Goal: Transaction & Acquisition: Subscribe to service/newsletter

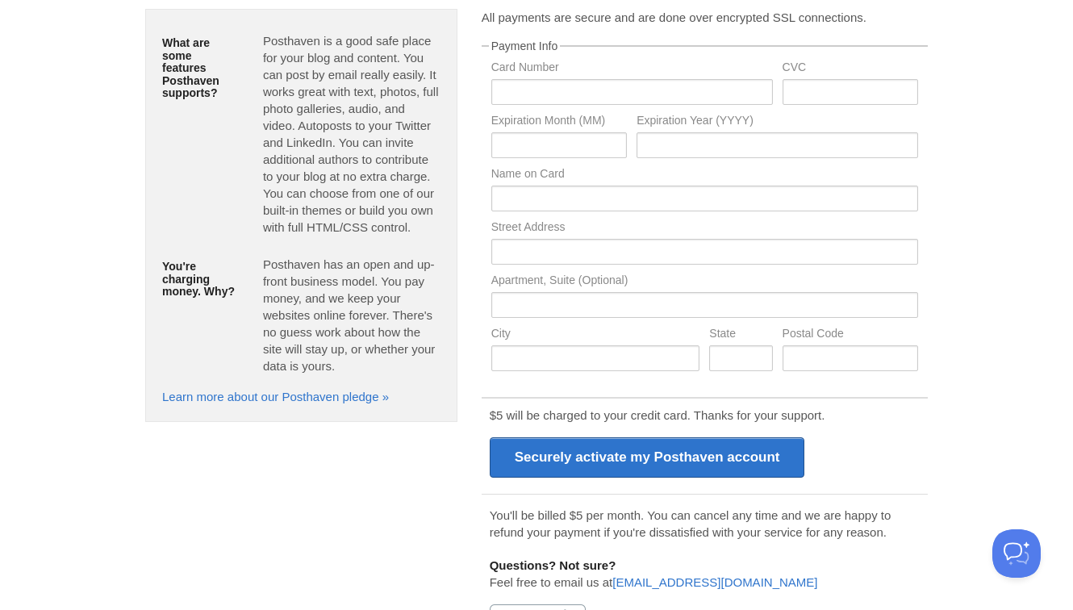
scroll to position [145, 0]
click at [597, 95] on input "text" at bounding box center [632, 93] width 282 height 26
type input "4427567045061590"
type input "08"
type input "2030"
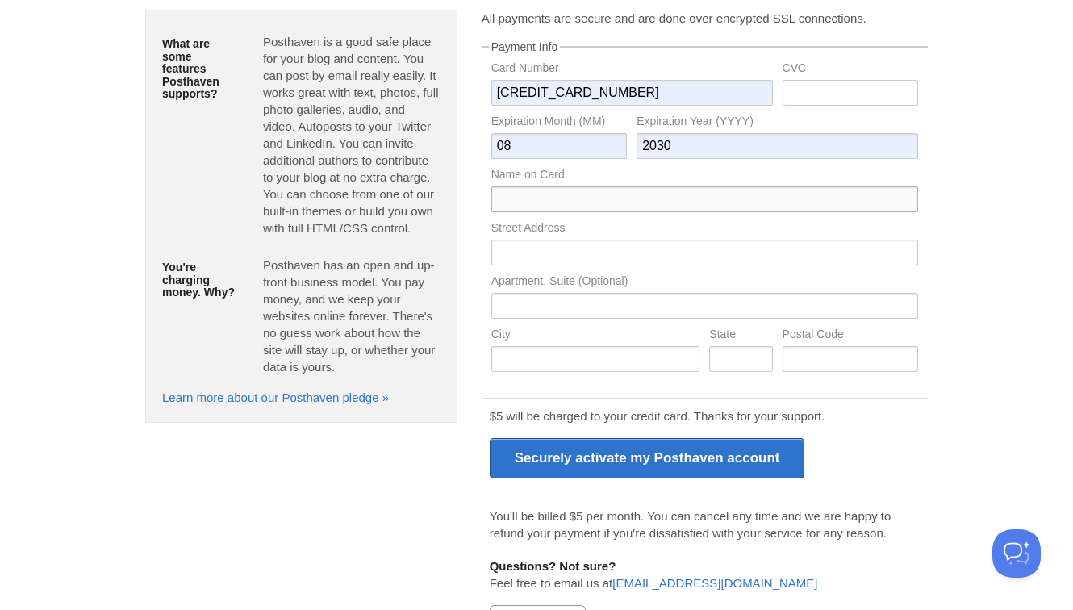
type input "Brittney Lewis"
click at [840, 87] on input "text" at bounding box center [851, 93] width 136 height 26
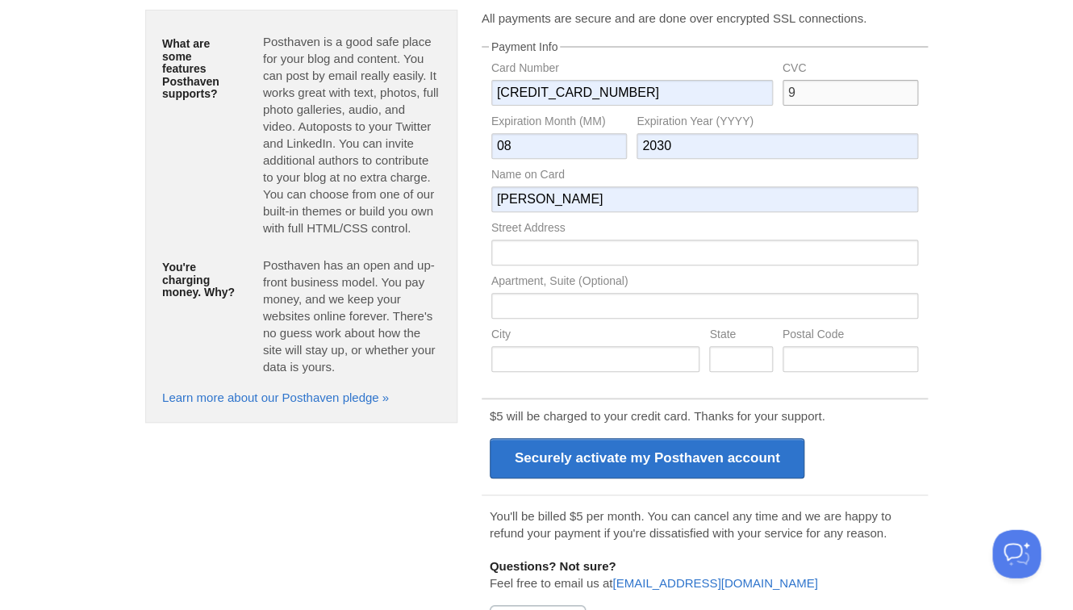
scroll to position [144, 0]
type input "984"
click at [718, 262] on input "text" at bounding box center [704, 253] width 427 height 26
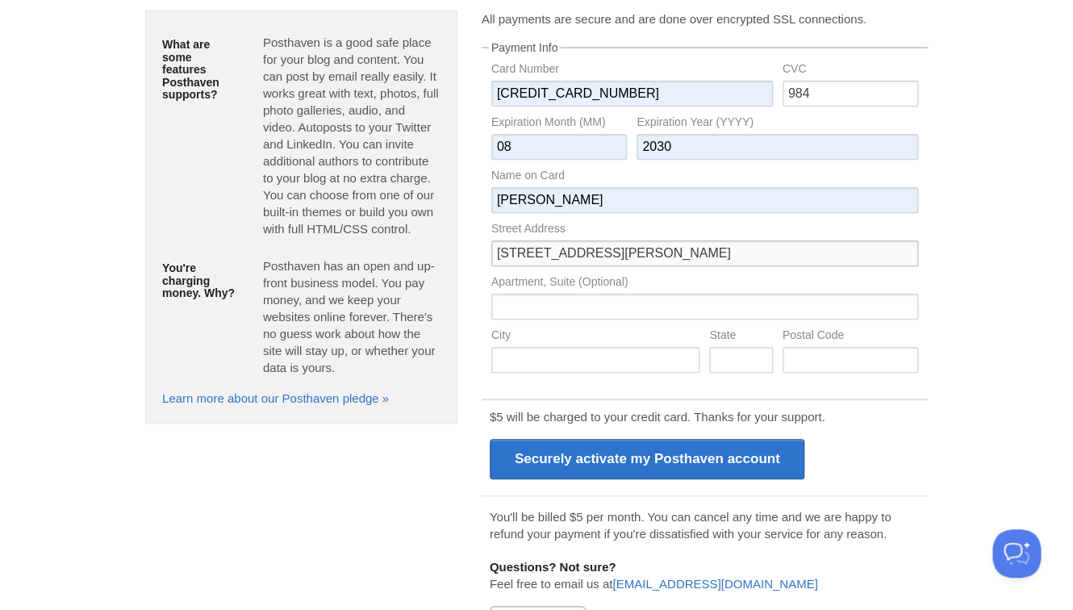
type input "12224 S Hoover St"
type input "Los Angeles"
type input "CA"
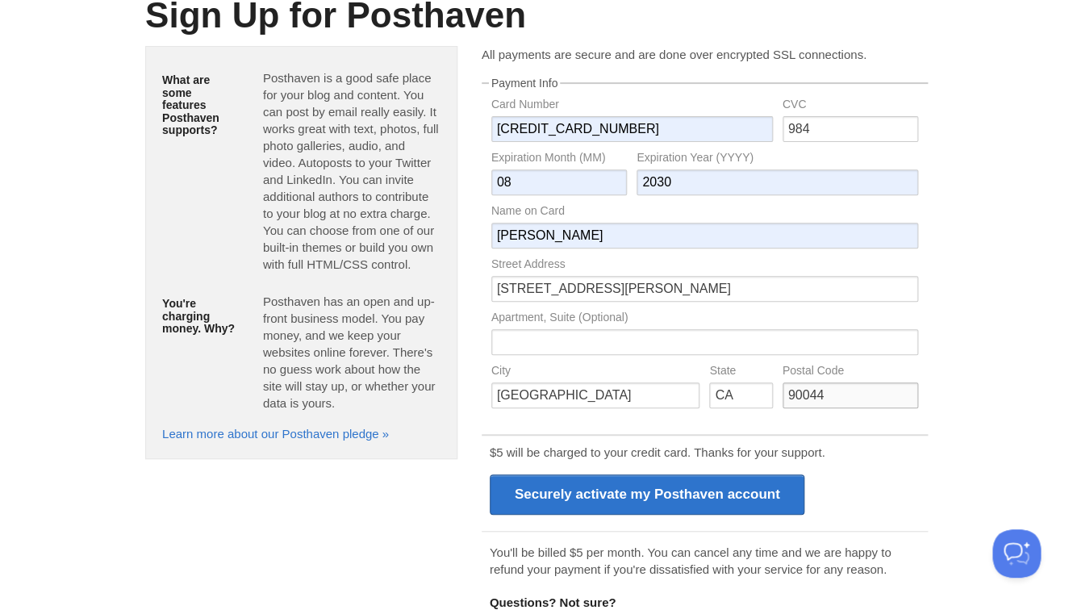
scroll to position [0, 0]
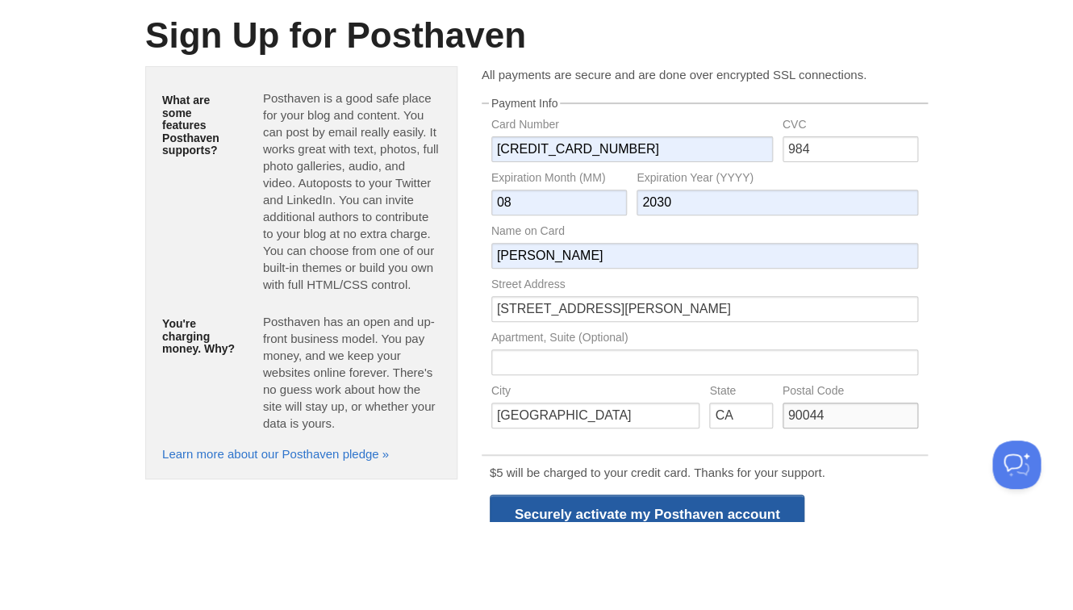
type input "90044"
click at [790, 583] on input "Securely activate my Posthaven account" at bounding box center [648, 603] width 316 height 40
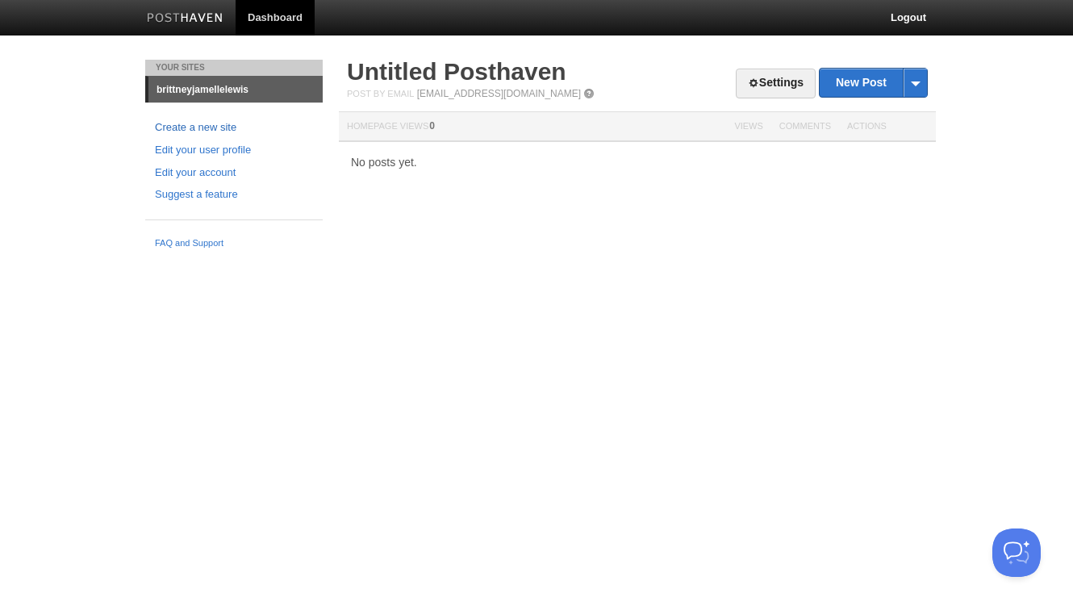
click at [212, 128] on link "Create a new site" at bounding box center [234, 128] width 158 height 17
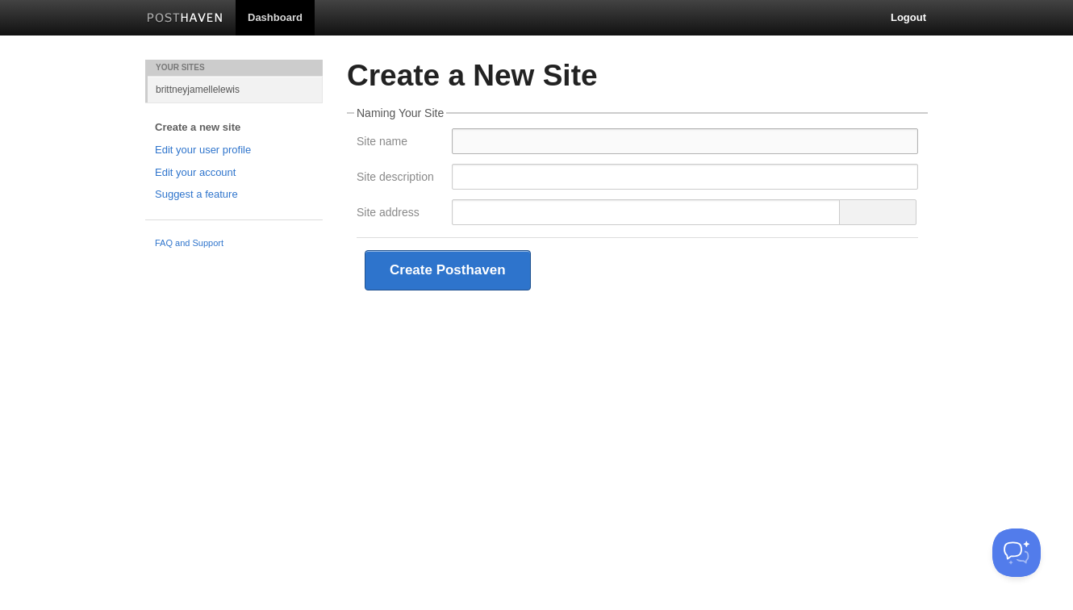
click at [517, 133] on input "Site name" at bounding box center [685, 142] width 466 height 26
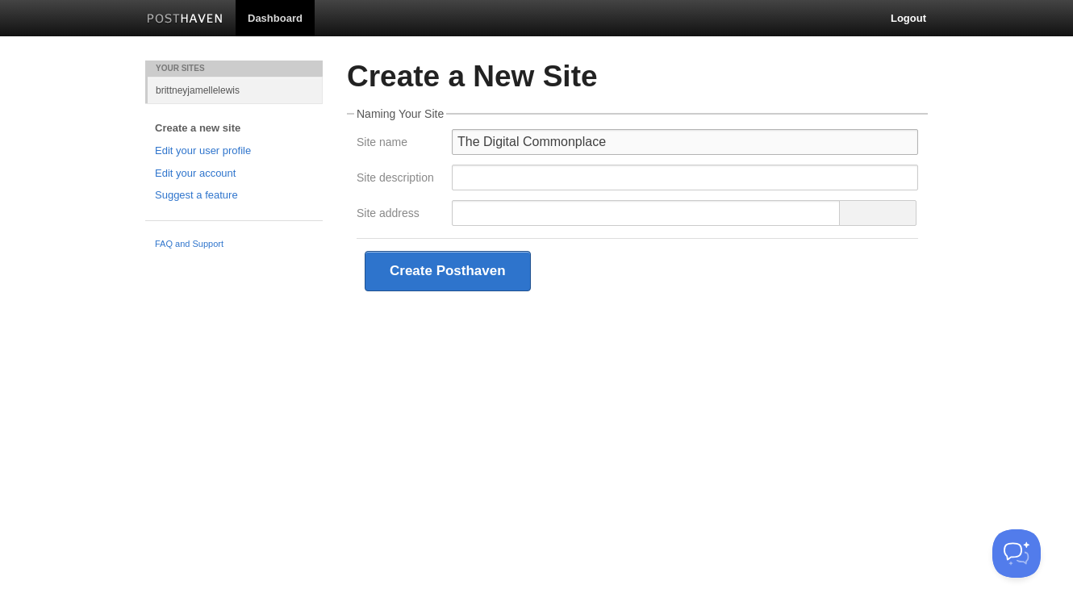
type input "The Digital Commonplace"
click at [519, 182] on input "Site description" at bounding box center [685, 178] width 466 height 26
paste input "Notes on the things I’ve learned, loved, and noticed — kept here so they won’t …"
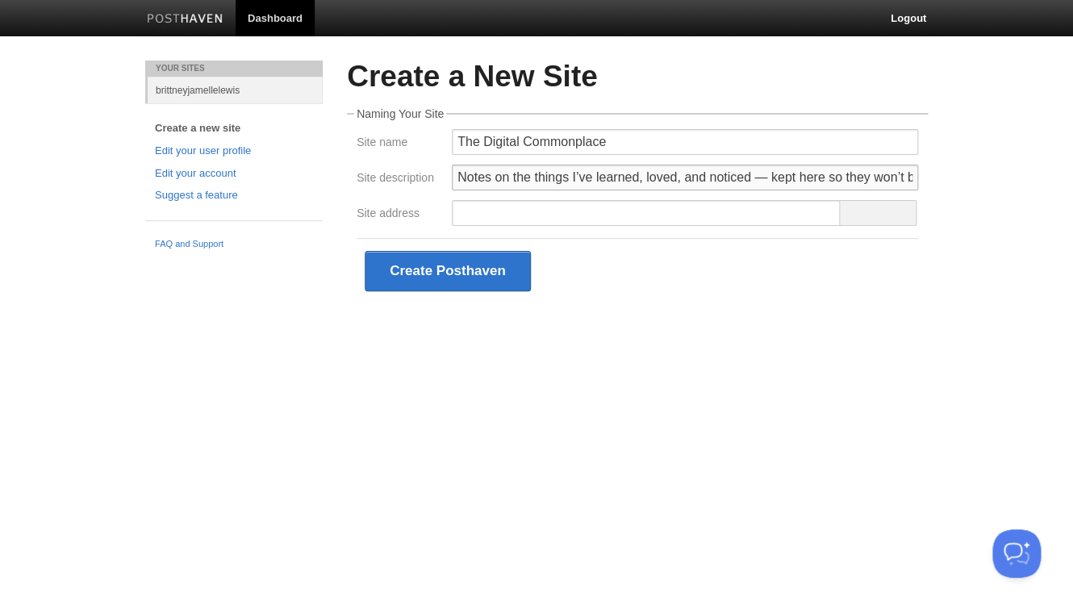
click at [734, 184] on input "Notes on the things I’ve learned, loved, and noticed — kept here so they won’t …" at bounding box center [685, 178] width 466 height 26
type input "Notes on the things I’ve learned, loved, and noticed."
click at [478, 184] on input "Notes on the things I’ve learned, loved, and noticed." at bounding box center [685, 178] width 466 height 26
click at [477, 184] on input "Notes on the things I’ve learned, loved, and noticed." at bounding box center [685, 178] width 466 height 26
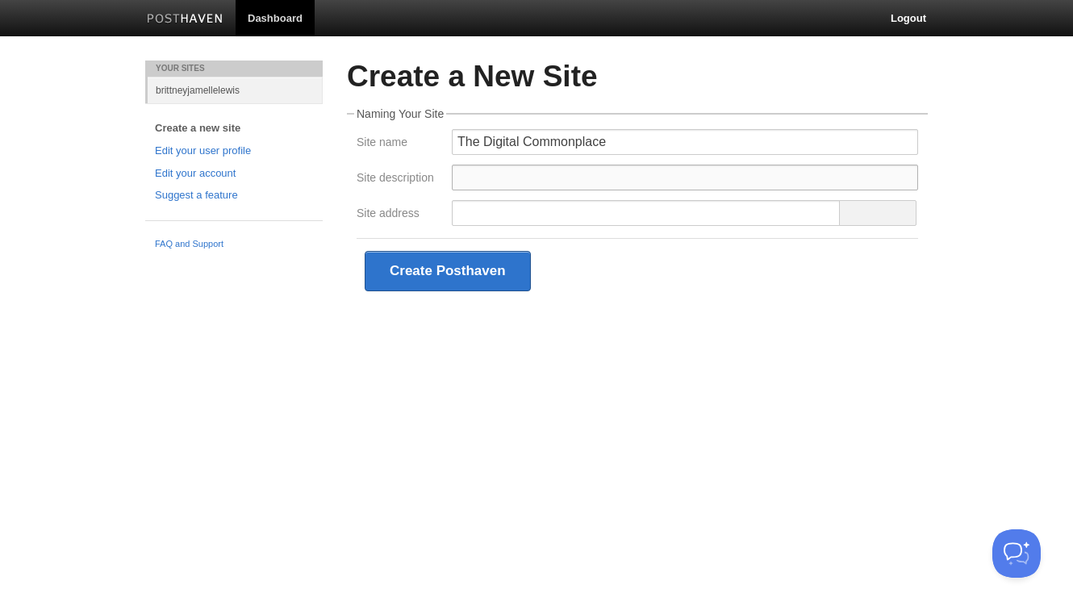
paste input "Collected notes on life, books, and experiences"
type input "Collected notes on life, books, and experiences"
click at [617, 204] on input "Site address" at bounding box center [646, 213] width 389 height 26
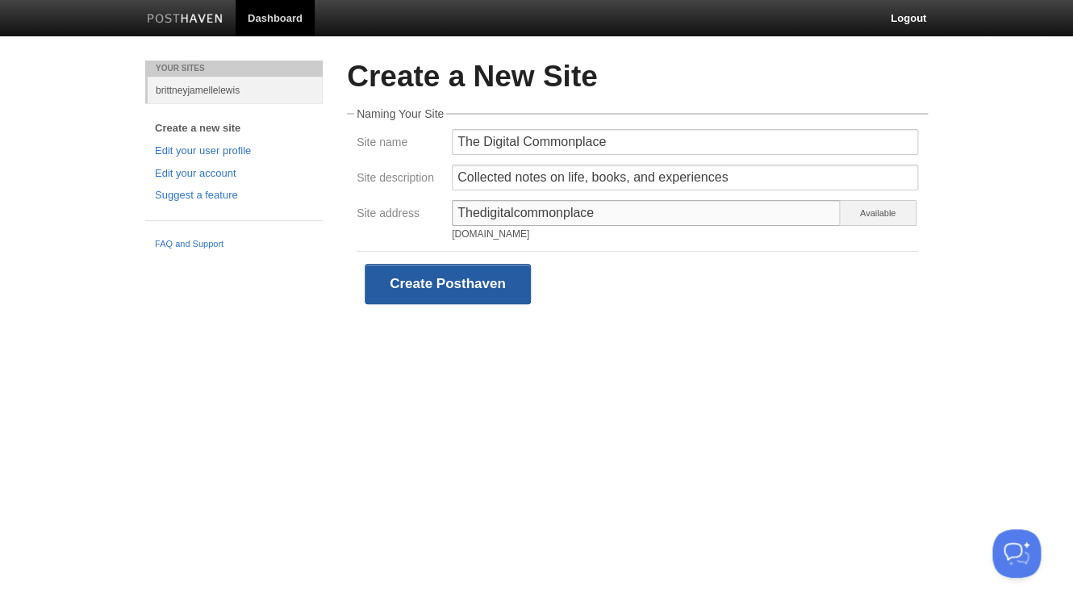
type input "Thedigitalcommonplace"
click at [508, 288] on button "Create Posthaven" at bounding box center [448, 284] width 166 height 40
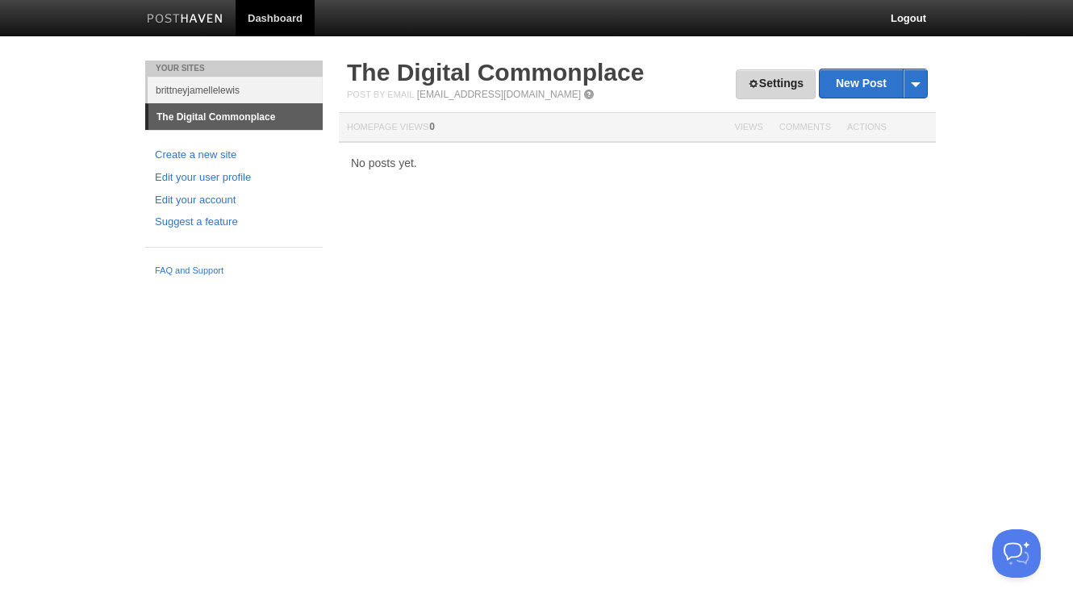
click at [773, 75] on link "Settings" at bounding box center [776, 84] width 80 height 30
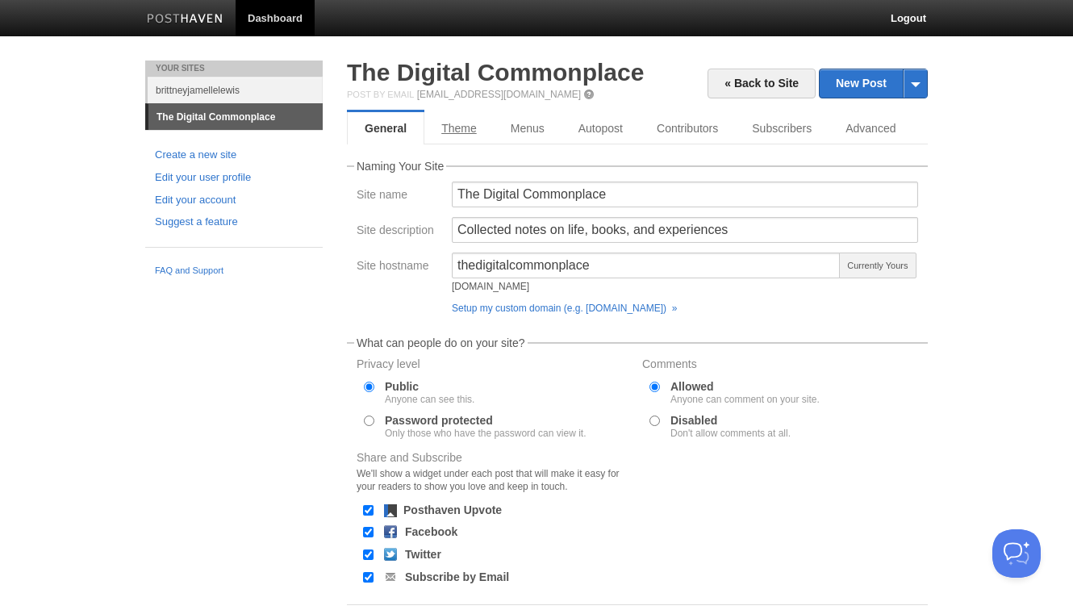
click at [482, 130] on link "Theme" at bounding box center [458, 128] width 69 height 32
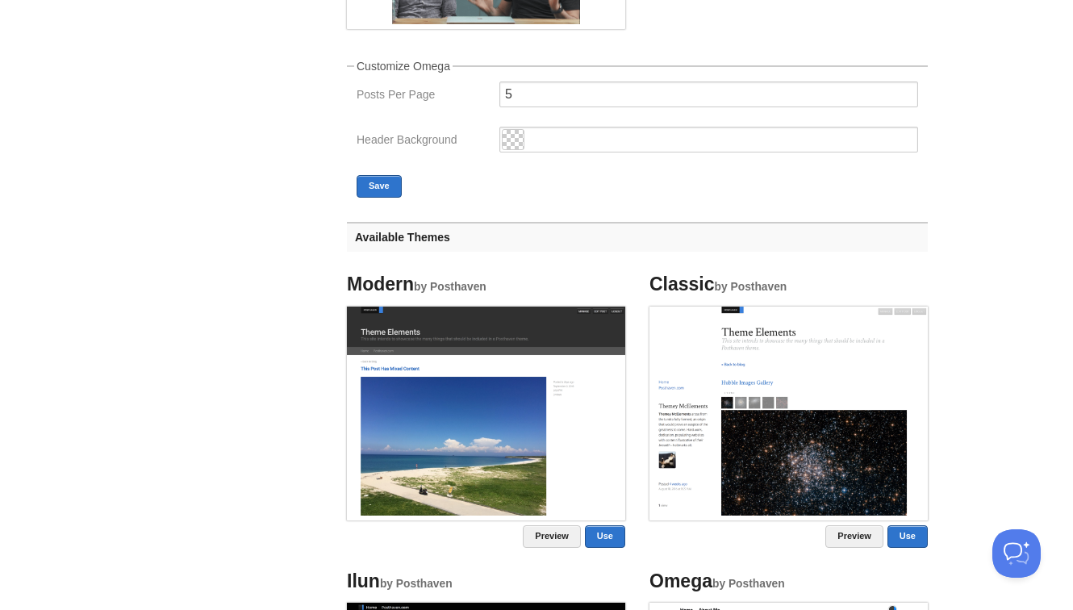
scroll to position [438, 0]
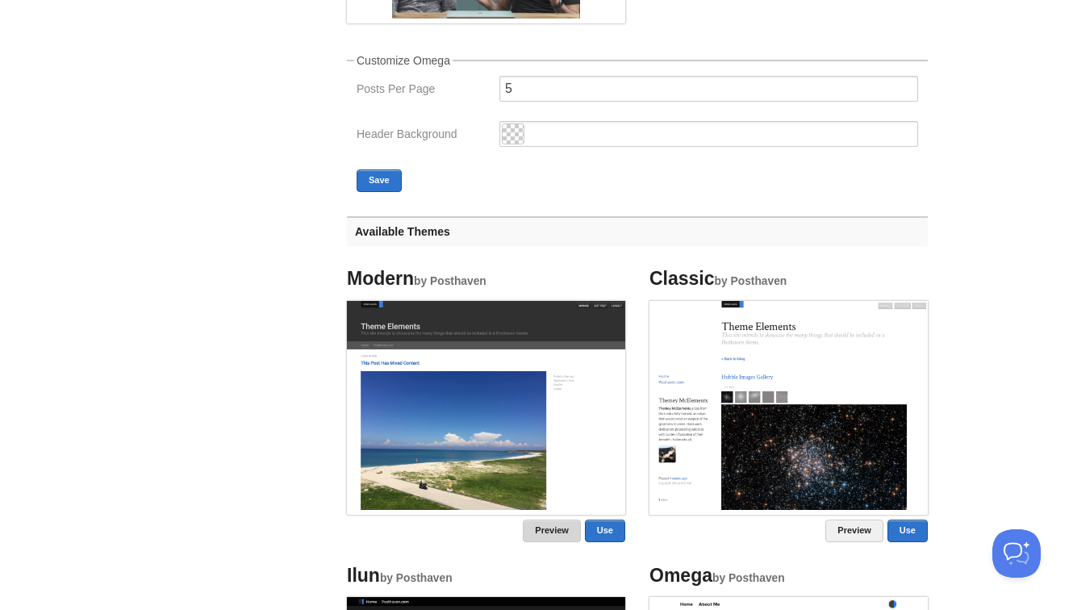
click at [561, 534] on link "Preview" at bounding box center [552, 531] width 58 height 23
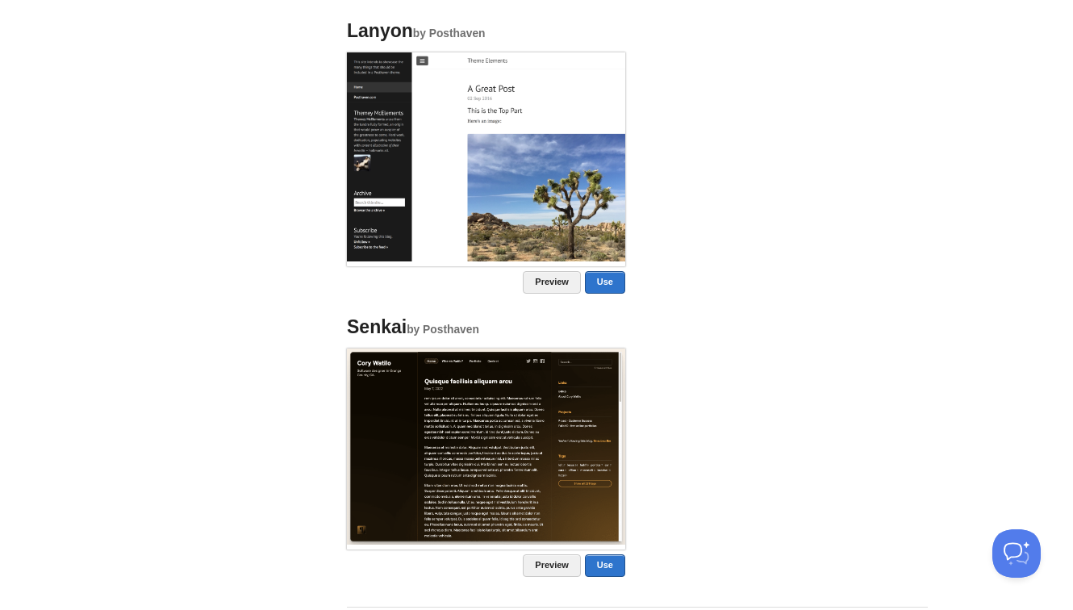
scroll to position [1283, 0]
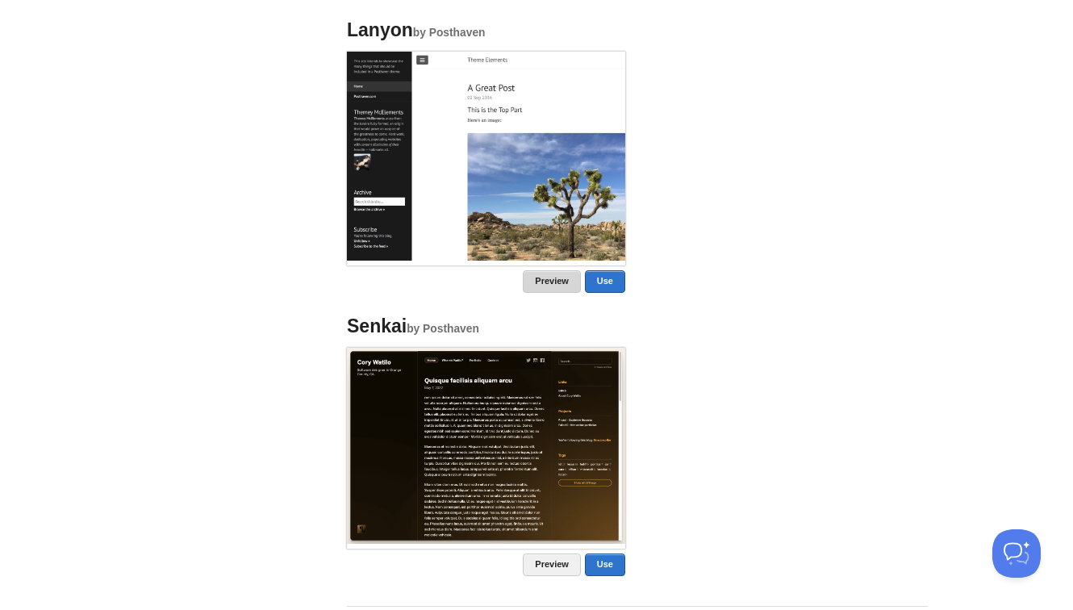
click at [557, 278] on link "Preview" at bounding box center [552, 281] width 58 height 23
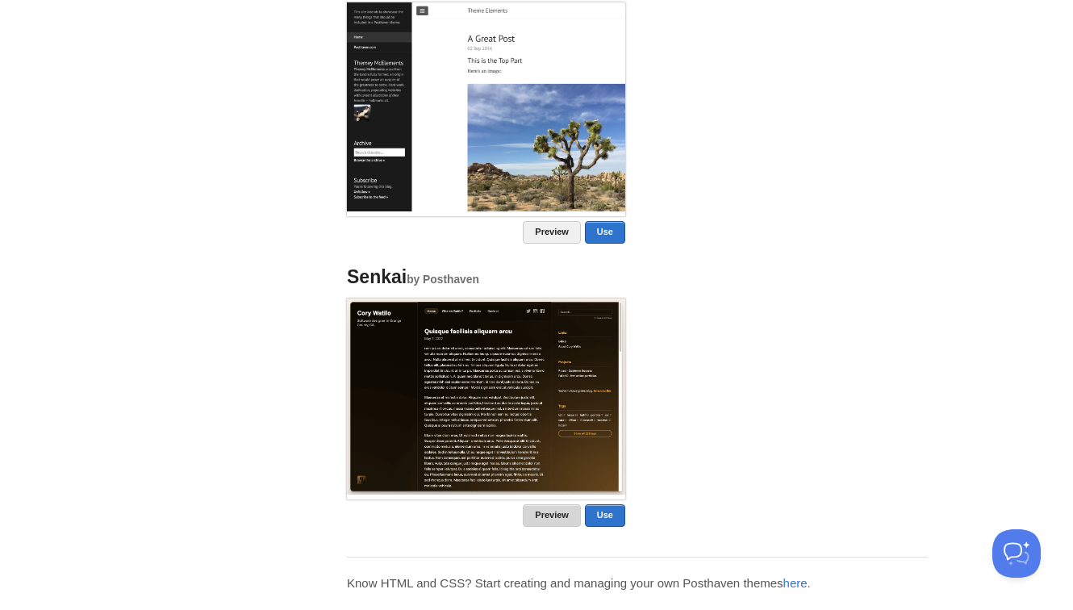
click at [557, 510] on link "Preview" at bounding box center [552, 515] width 58 height 23
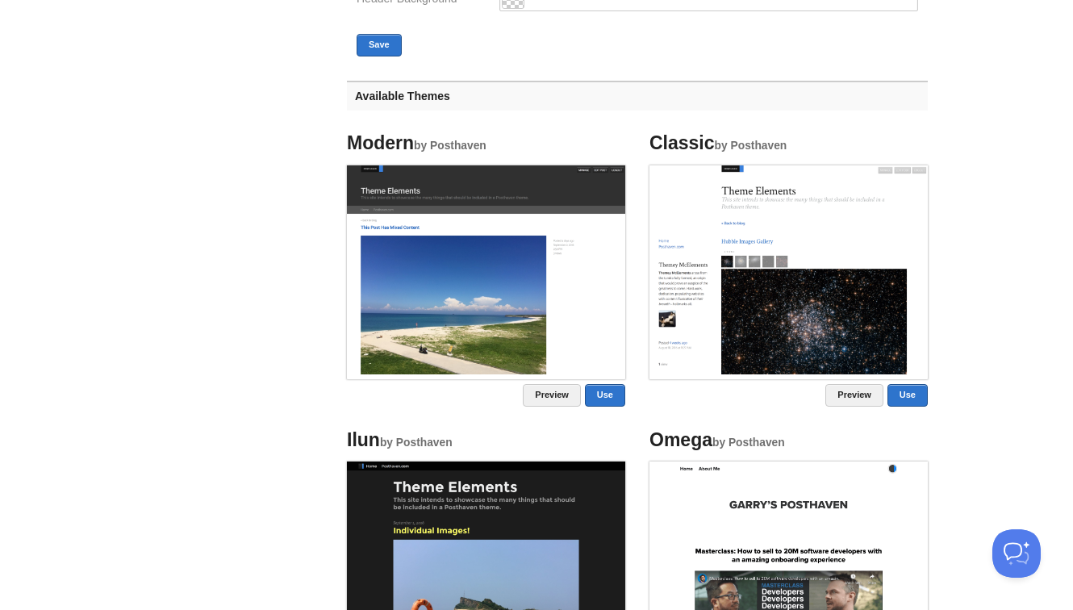
scroll to position [565, 0]
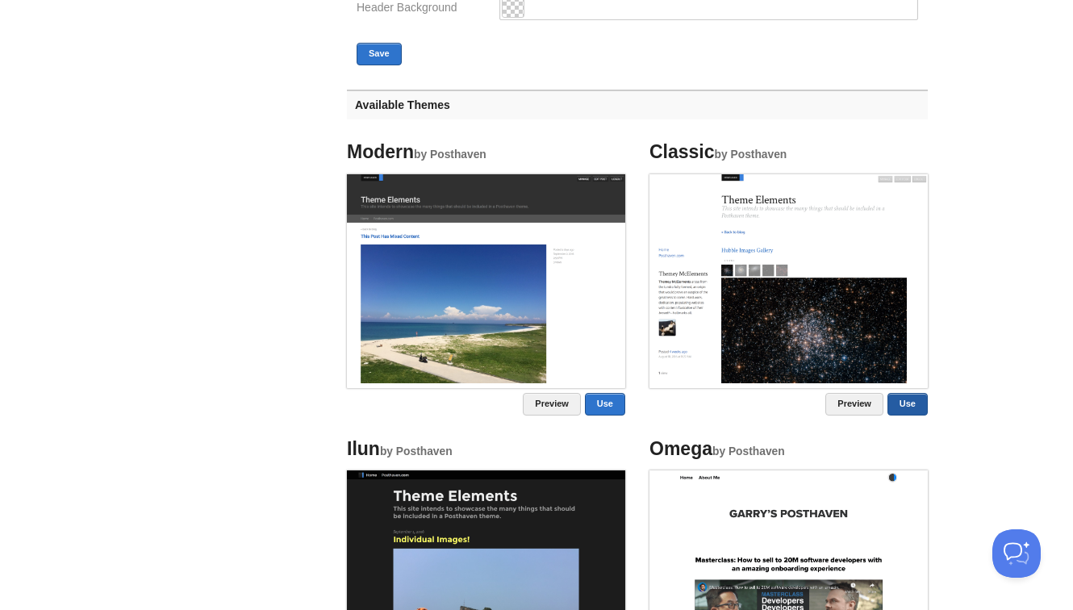
click at [912, 407] on link "Use" at bounding box center [908, 404] width 40 height 23
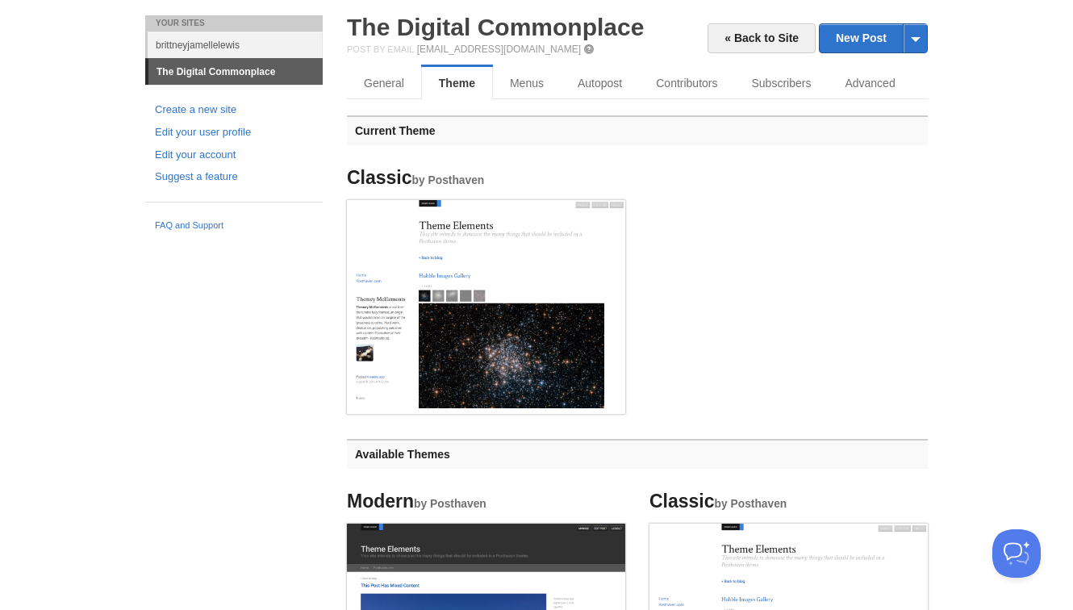
scroll to position [0, 0]
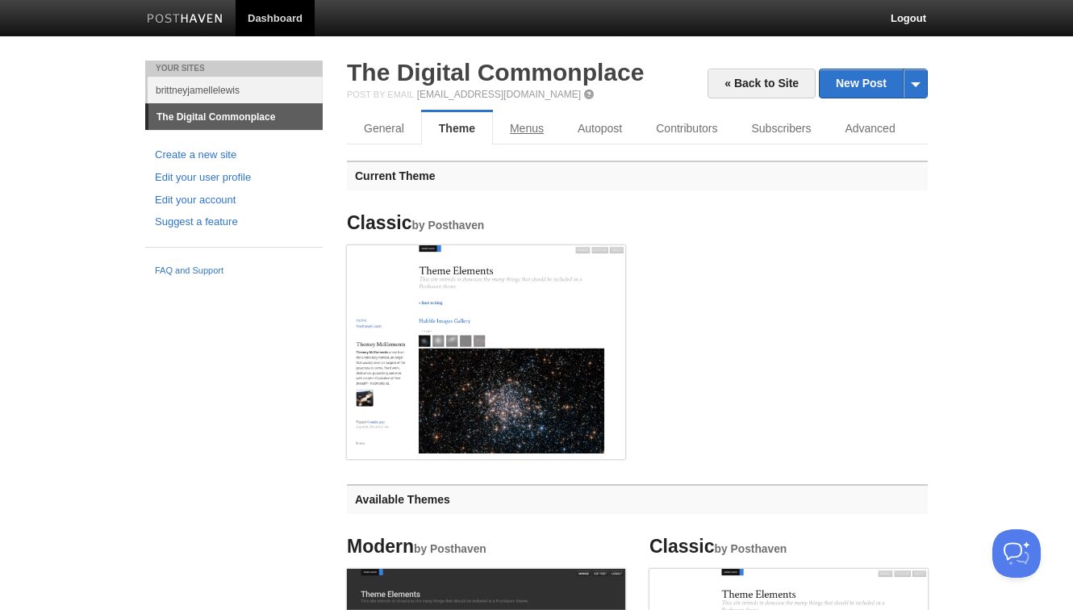
click at [534, 128] on link "Menus" at bounding box center [527, 128] width 68 height 32
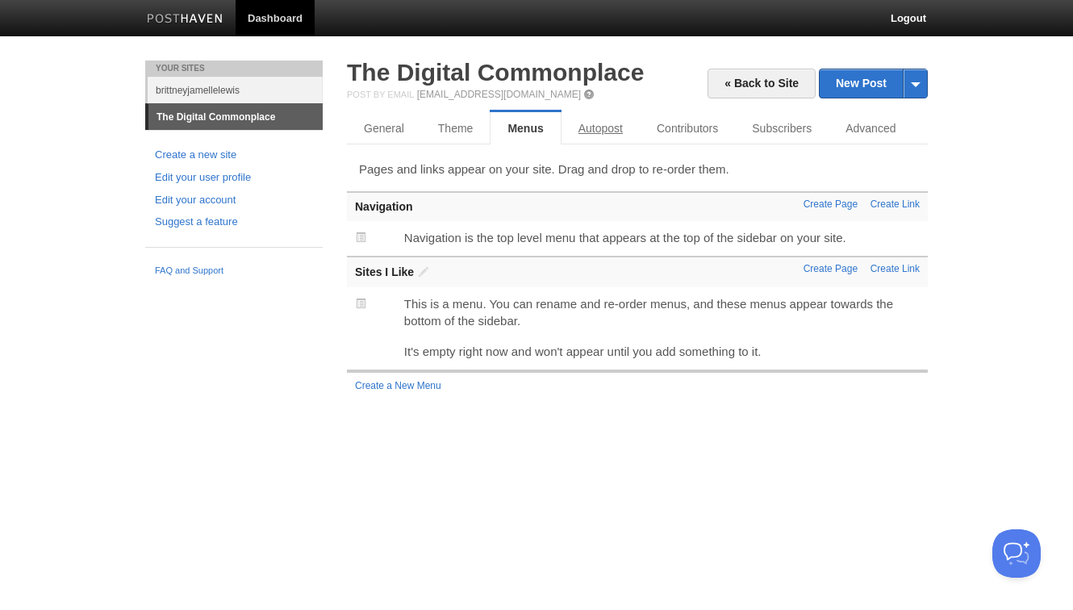
click at [607, 132] on link "Autopost" at bounding box center [601, 128] width 78 height 32
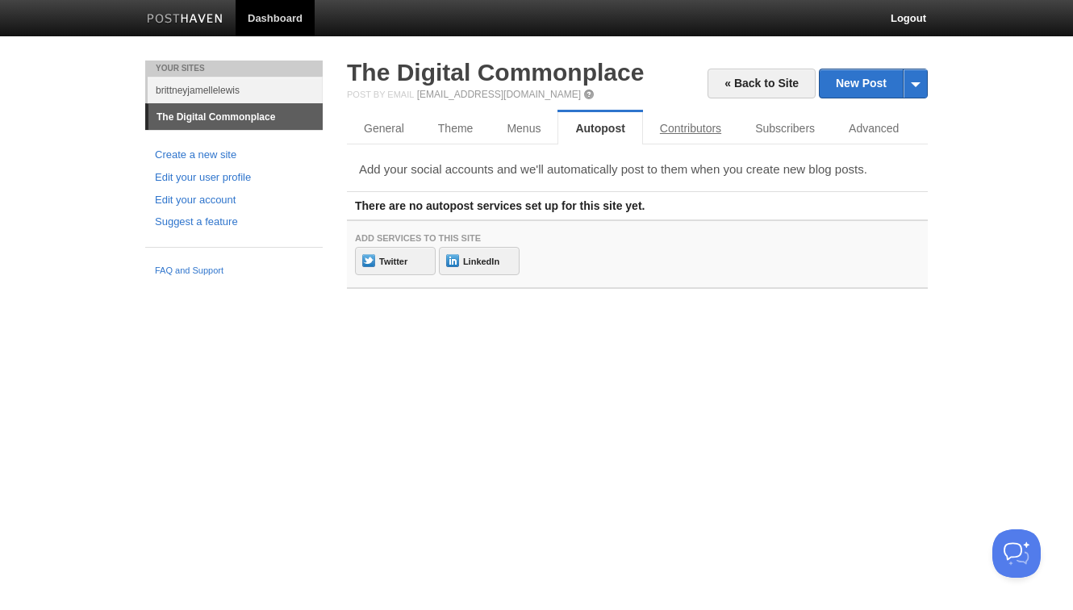
click at [685, 120] on link "Contributors" at bounding box center [690, 128] width 95 height 32
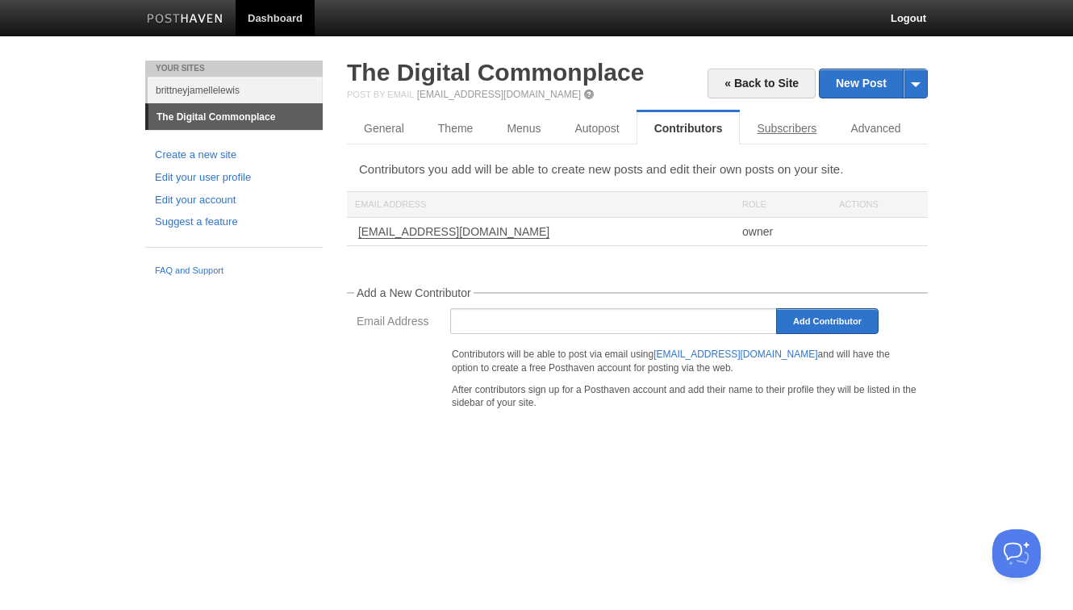
click at [807, 132] on link "Subscribers" at bounding box center [787, 128] width 94 height 32
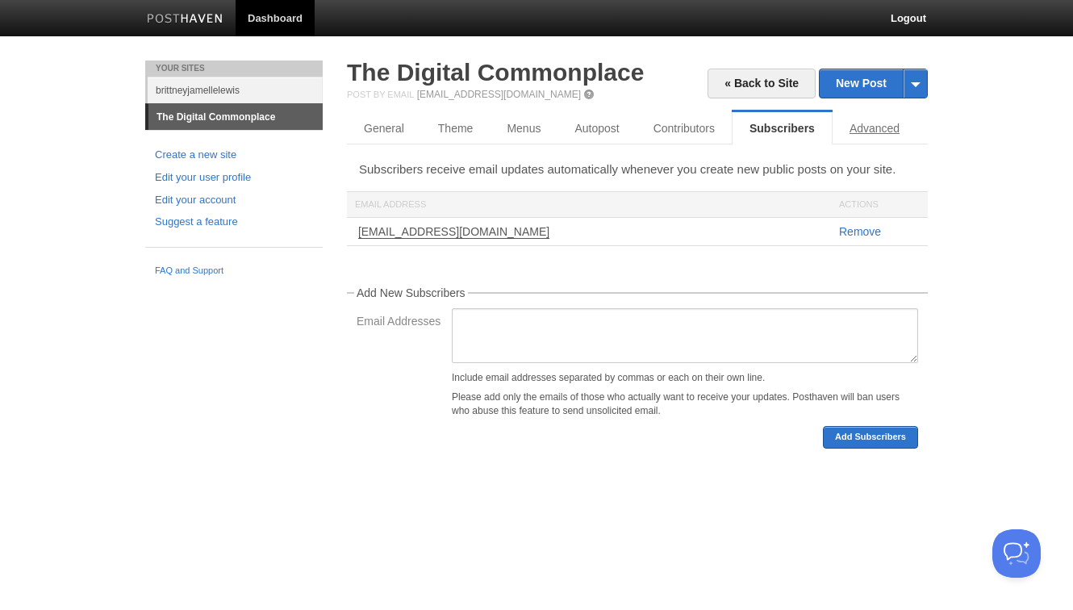
click at [880, 130] on link "Advanced" at bounding box center [875, 128] width 84 height 32
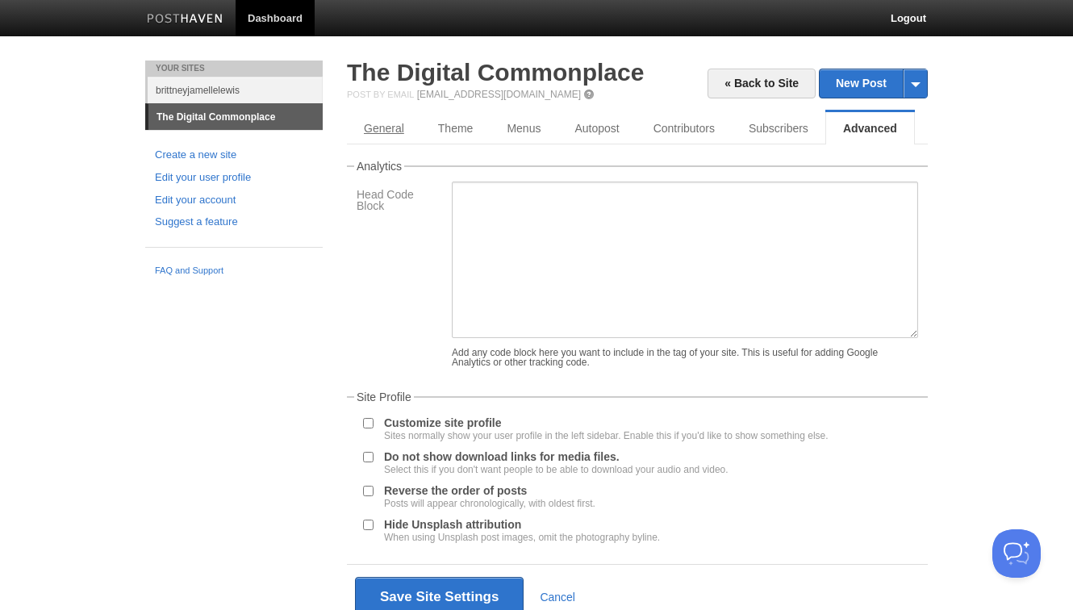
click at [395, 142] on link "General" at bounding box center [384, 128] width 74 height 32
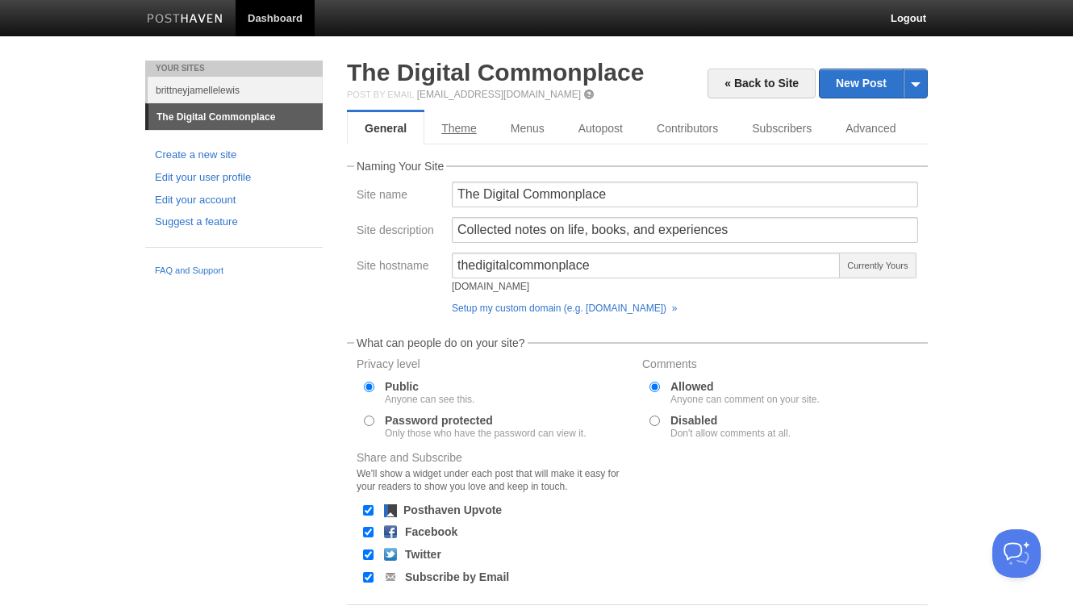
click at [467, 124] on link "Theme" at bounding box center [458, 128] width 69 height 32
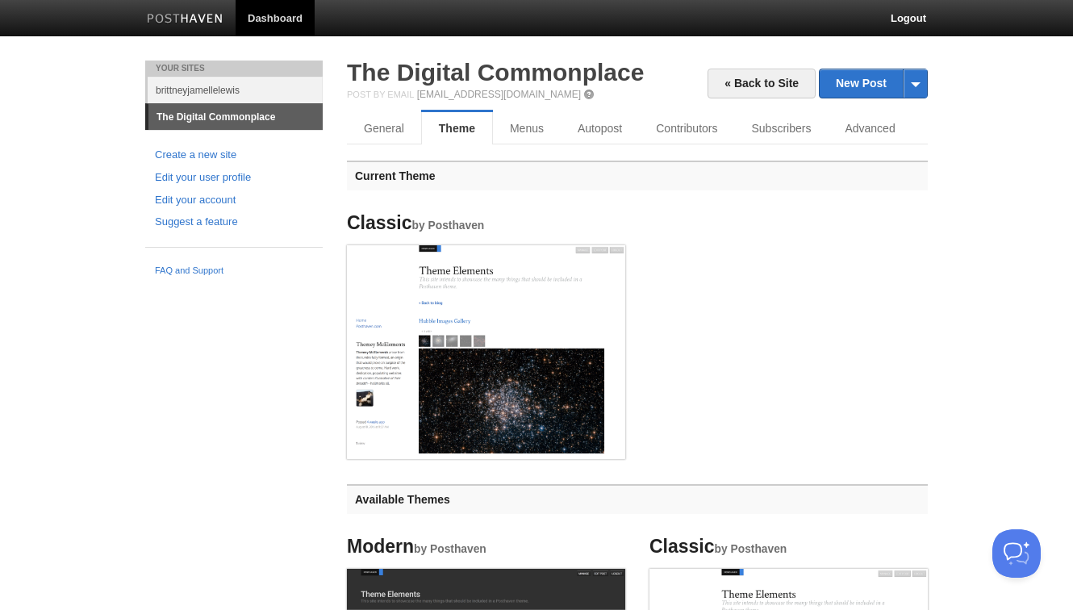
click at [583, 307] on img at bounding box center [486, 349] width 278 height 209
click at [576, 270] on img at bounding box center [486, 349] width 278 height 209
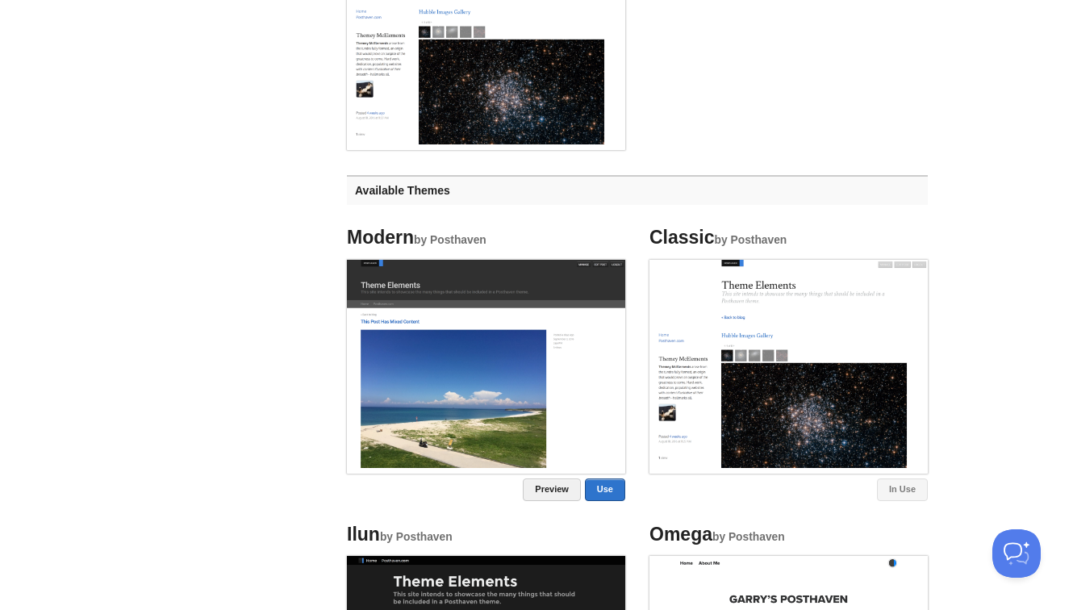
scroll to position [311, 0]
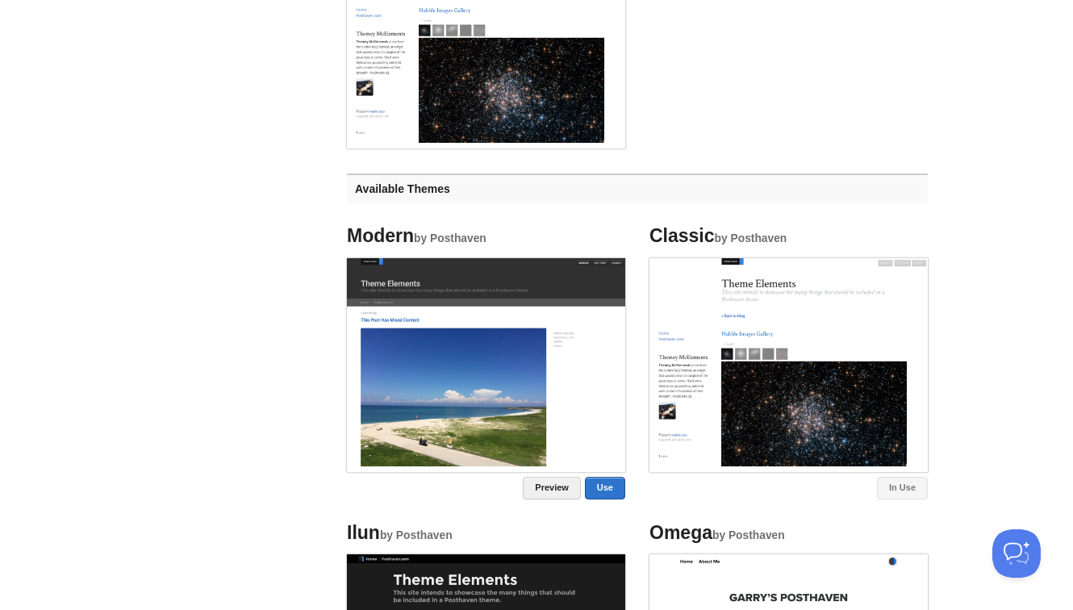
click at [915, 485] on link "In Use" at bounding box center [902, 488] width 51 height 23
click at [836, 362] on img at bounding box center [789, 362] width 278 height 209
click at [822, 378] on img at bounding box center [789, 362] width 278 height 209
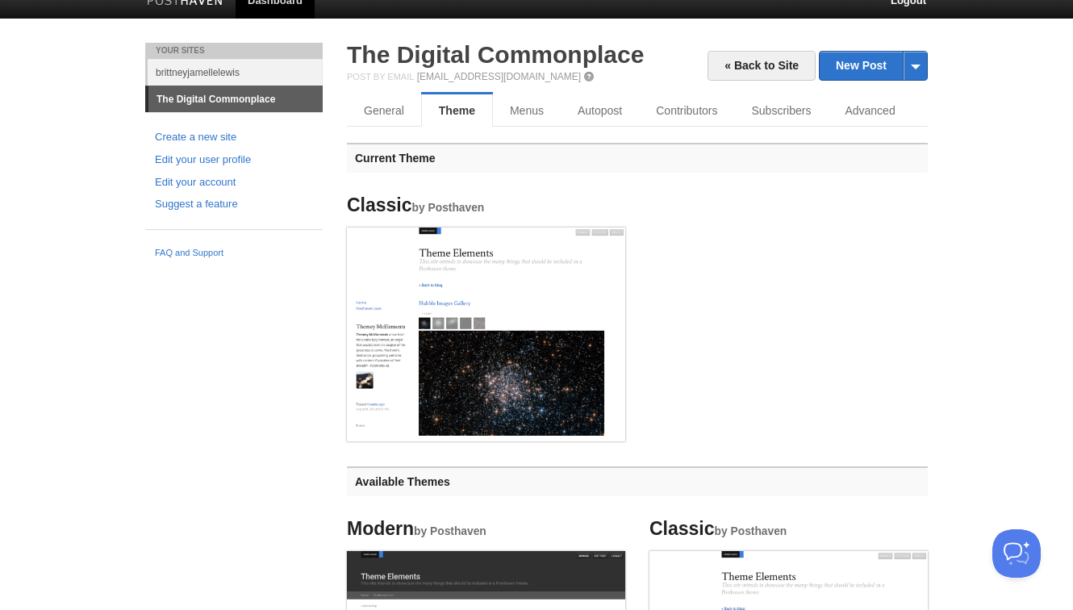
scroll to position [0, 0]
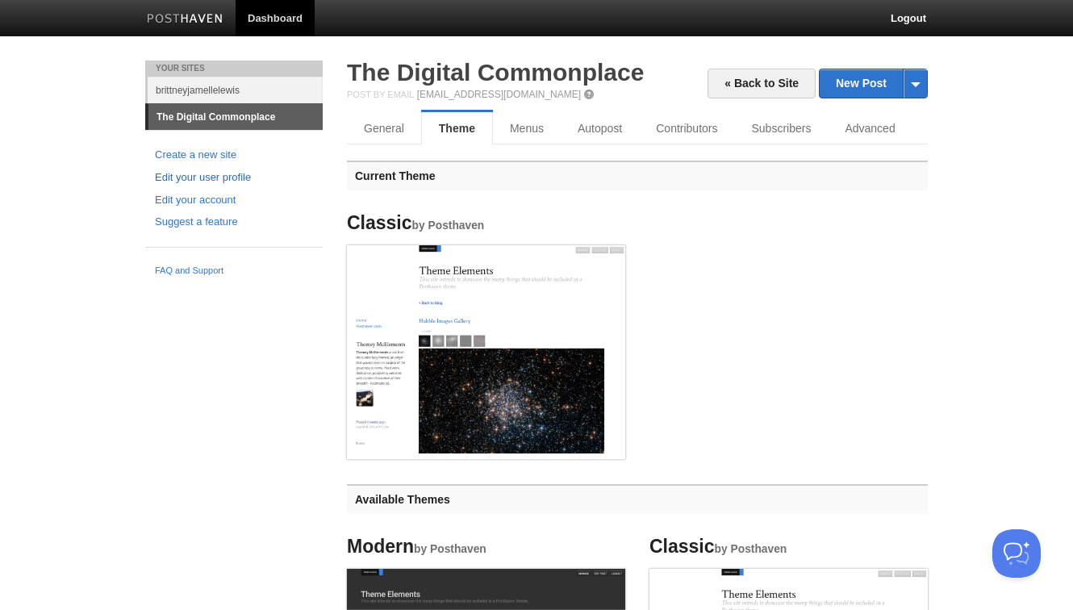
click at [234, 180] on link "Edit your user profile" at bounding box center [234, 177] width 158 height 17
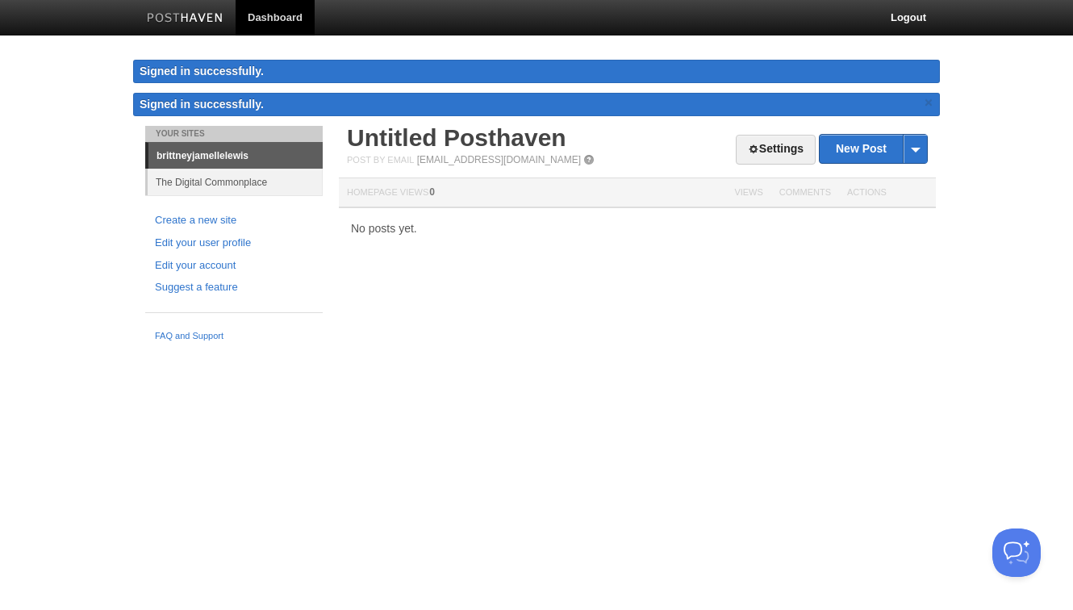
click at [189, 188] on link "The Digital Commonplace" at bounding box center [235, 182] width 175 height 27
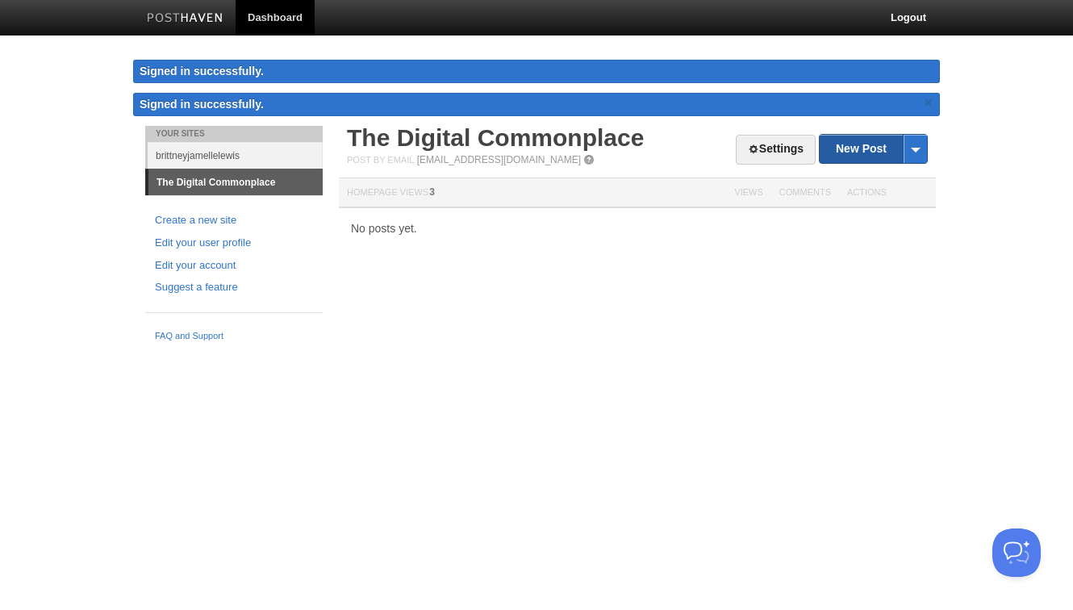
click at [847, 144] on link "New Post" at bounding box center [873, 150] width 107 height 28
